Goal: Find contact information: Find contact information

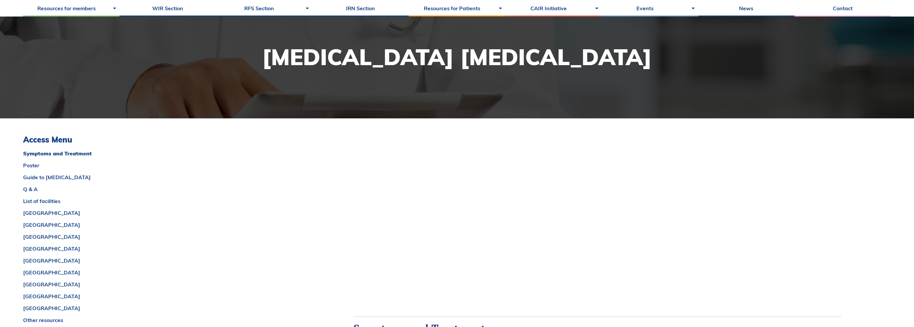
scroll to position [119, 0]
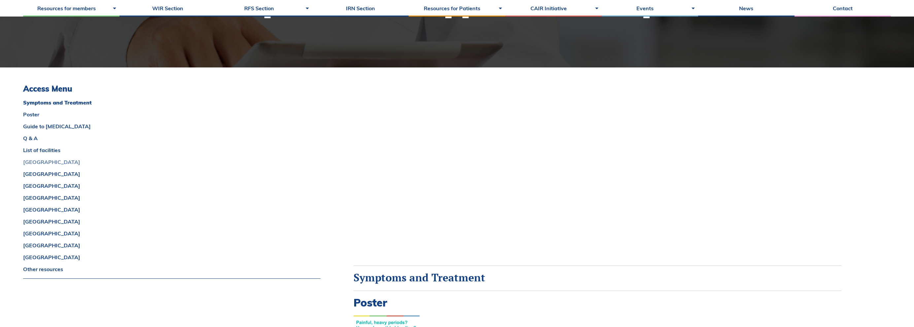
click at [37, 162] on link "[GEOGRAPHIC_DATA]" at bounding box center [171, 161] width 297 height 5
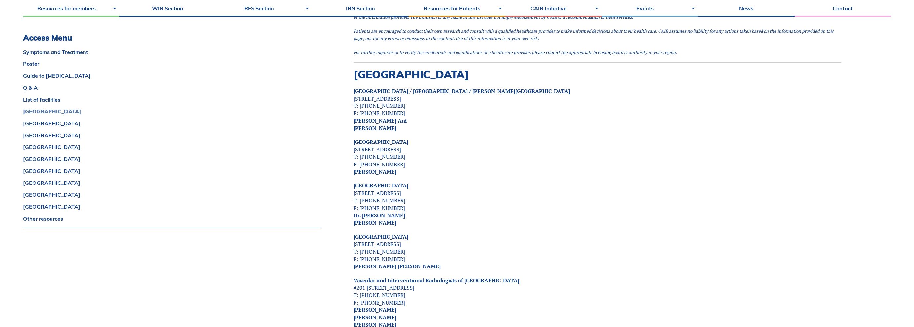
scroll to position [1227, 0]
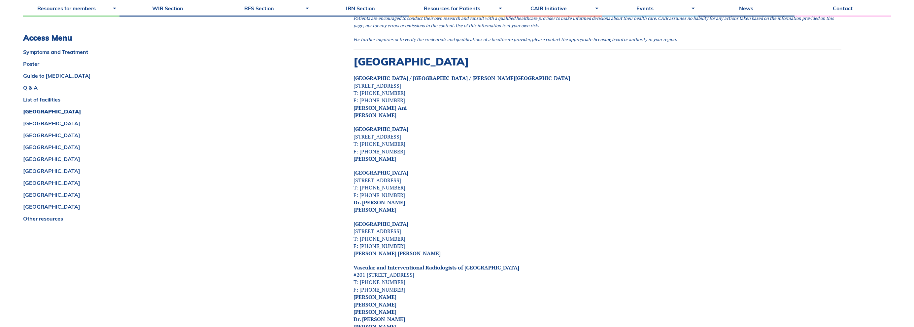
click at [553, 139] on p "University of Calgary 3883 Front Street SE, Calgary, T3M2J6 T: 403-210-9980 F: …" at bounding box center [598, 143] width 488 height 37
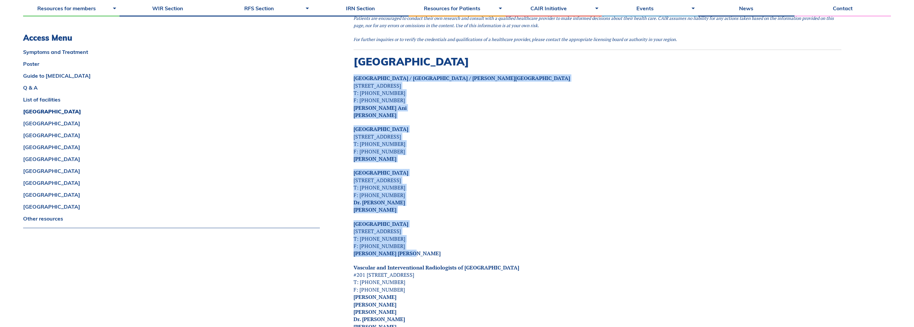
drag, startPoint x: 404, startPoint y: 230, endPoint x: 353, endPoint y: 59, distance: 179.0
click at [584, 169] on p "Foothills Medical Centre 1403 29th St. NW, Calgary, T2N2T9 T: 403-944-4634 F: 4…" at bounding box center [598, 191] width 488 height 44
